Goal: Find specific page/section: Find specific page/section

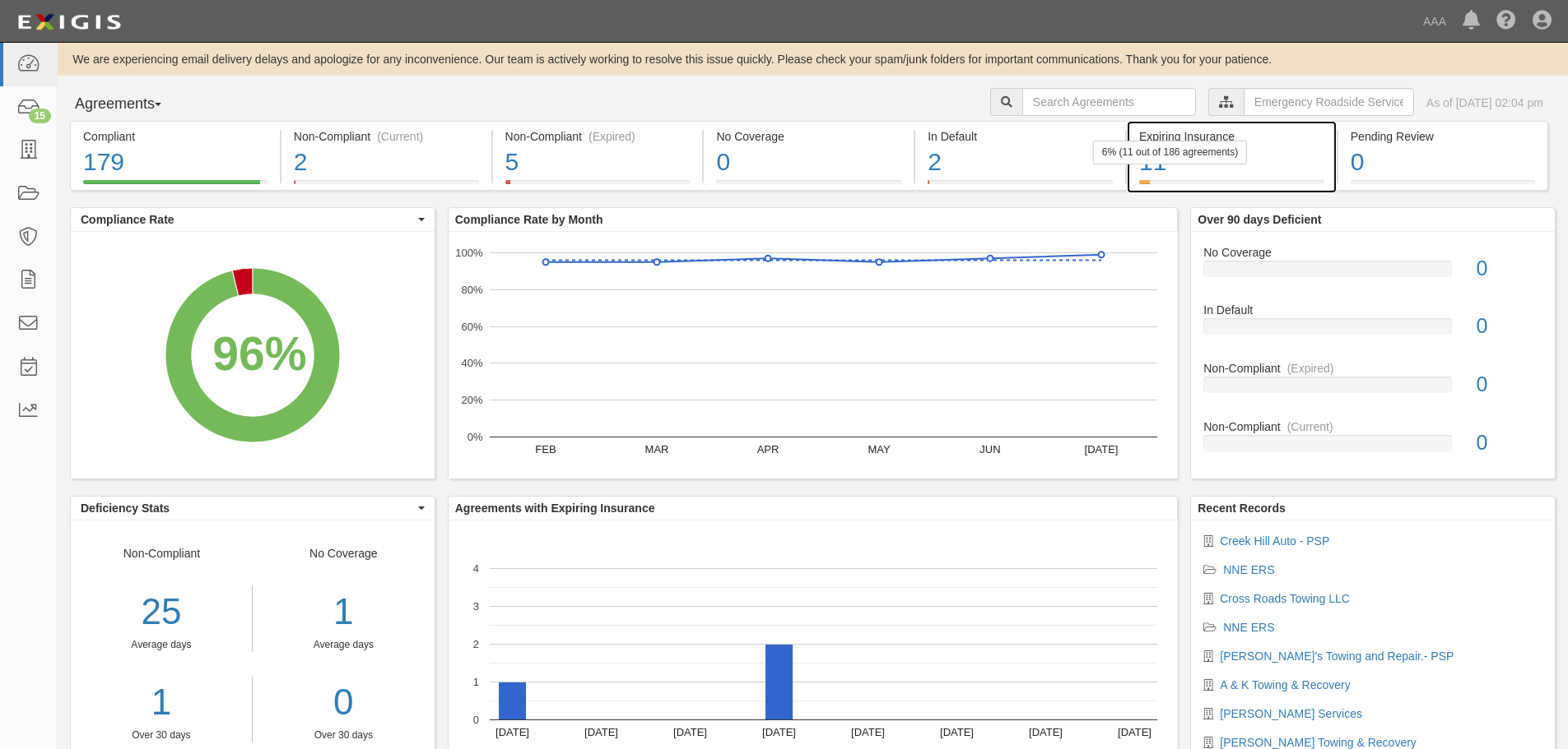
click at [1196, 166] on div "11" at bounding box center [1231, 162] width 185 height 35
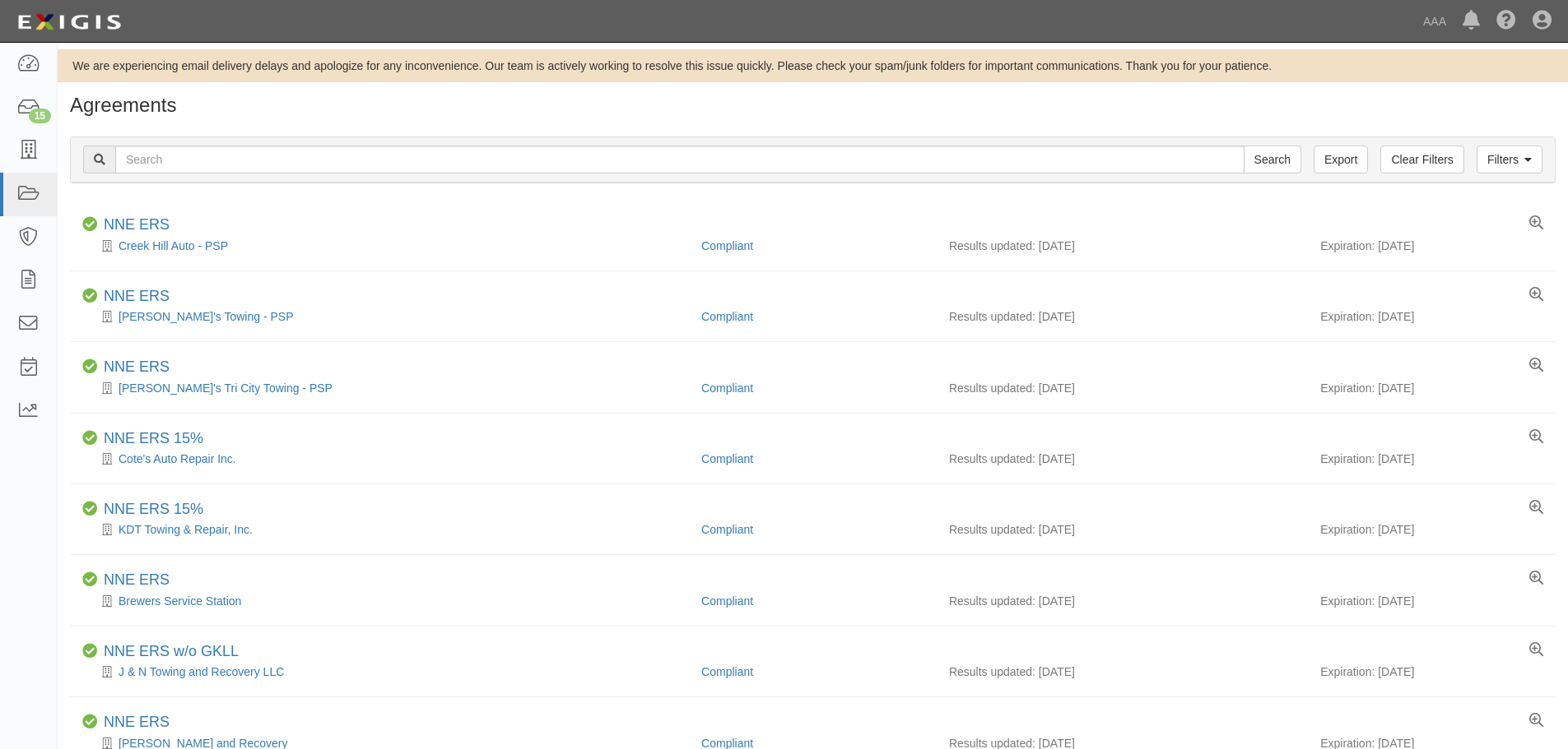
click at [326, 118] on div "Agreements" at bounding box center [813, 110] width 1510 height 30
